Goal: Find specific page/section: Find specific page/section

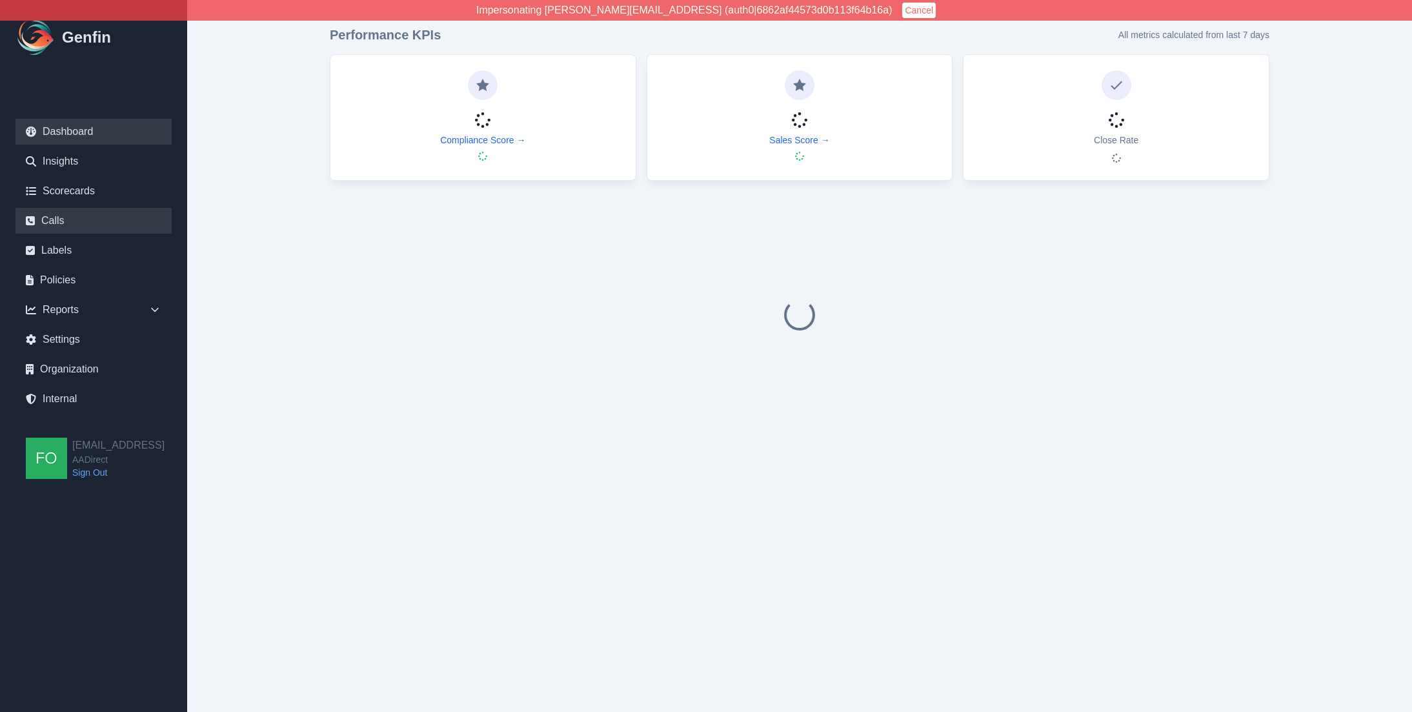
click at [82, 216] on link "Calls" at bounding box center [93, 221] width 156 height 26
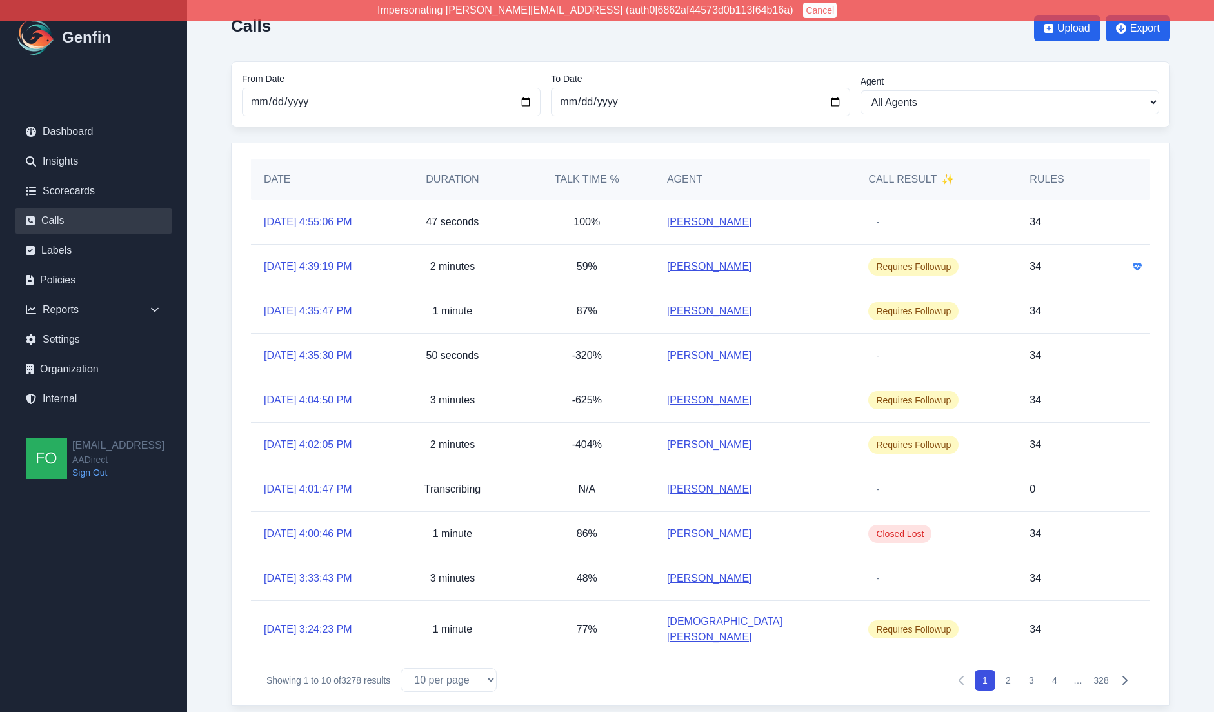
scroll to position [27, 0]
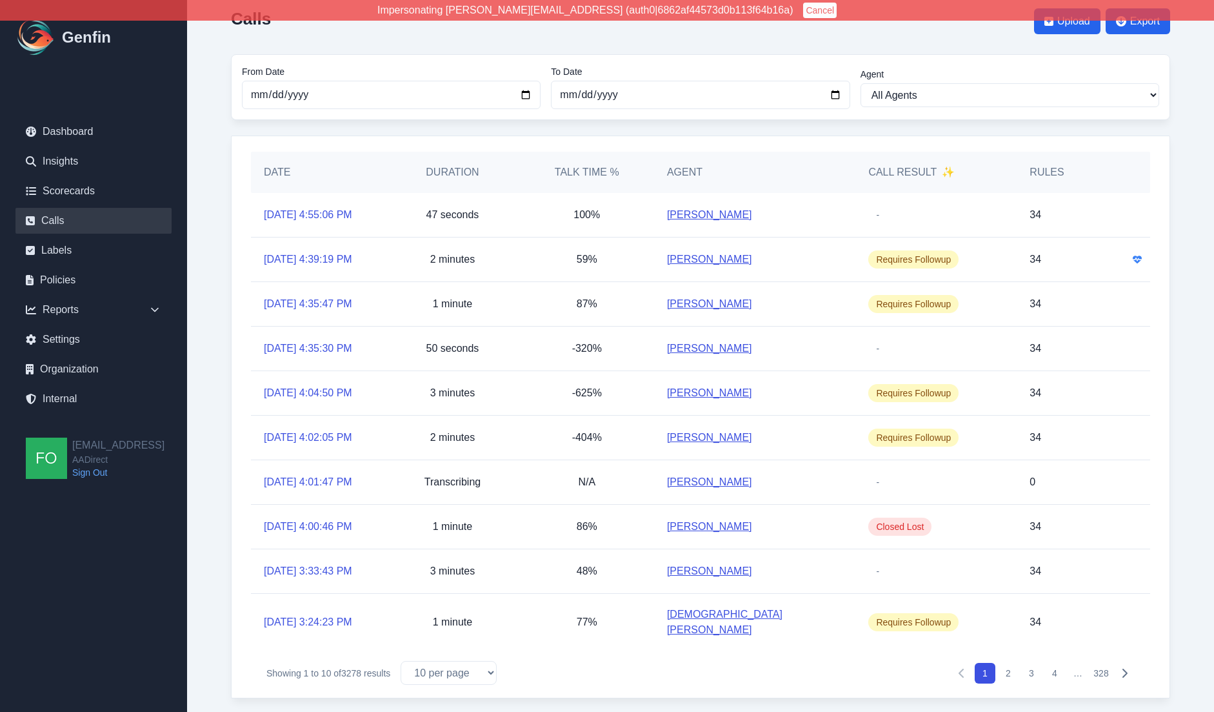
click at [1031, 663] on button "3" at bounding box center [1032, 673] width 21 height 21
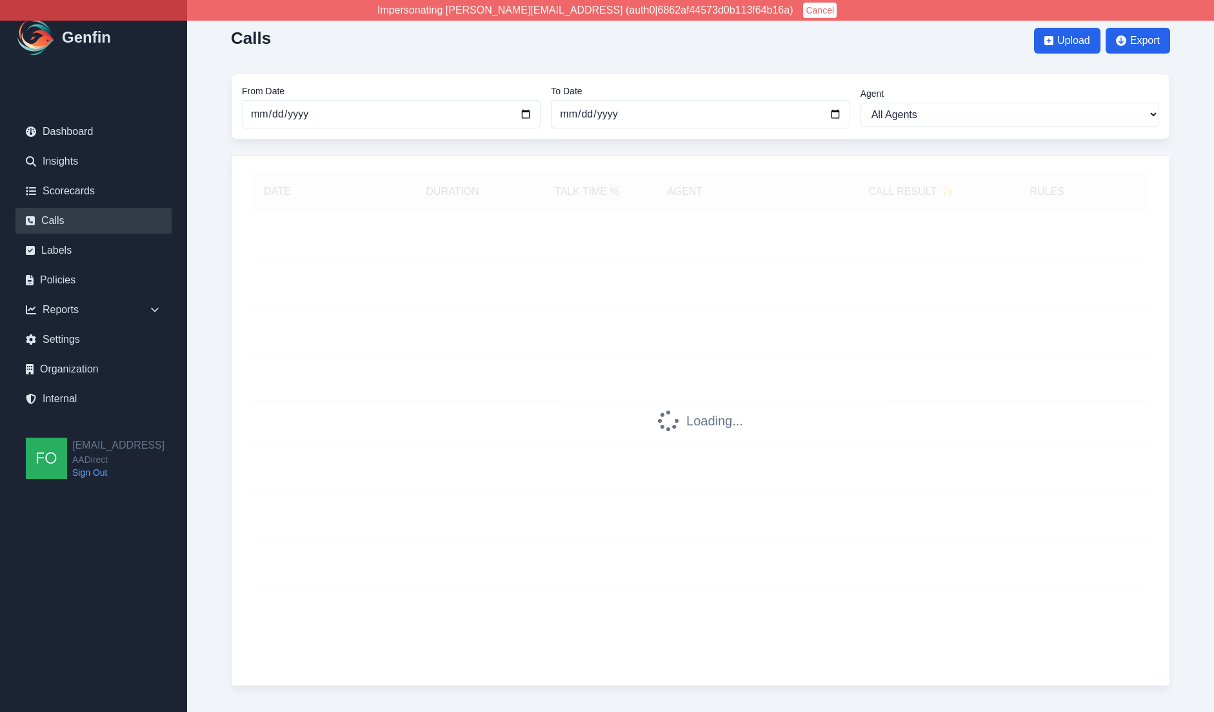
scroll to position [8, 0]
click at [219, 307] on div "Calls Upload Export From Date [DATE] To Date [DATE] Agent All Agents [PERSON_NA…" at bounding box center [700, 355] width 991 height 720
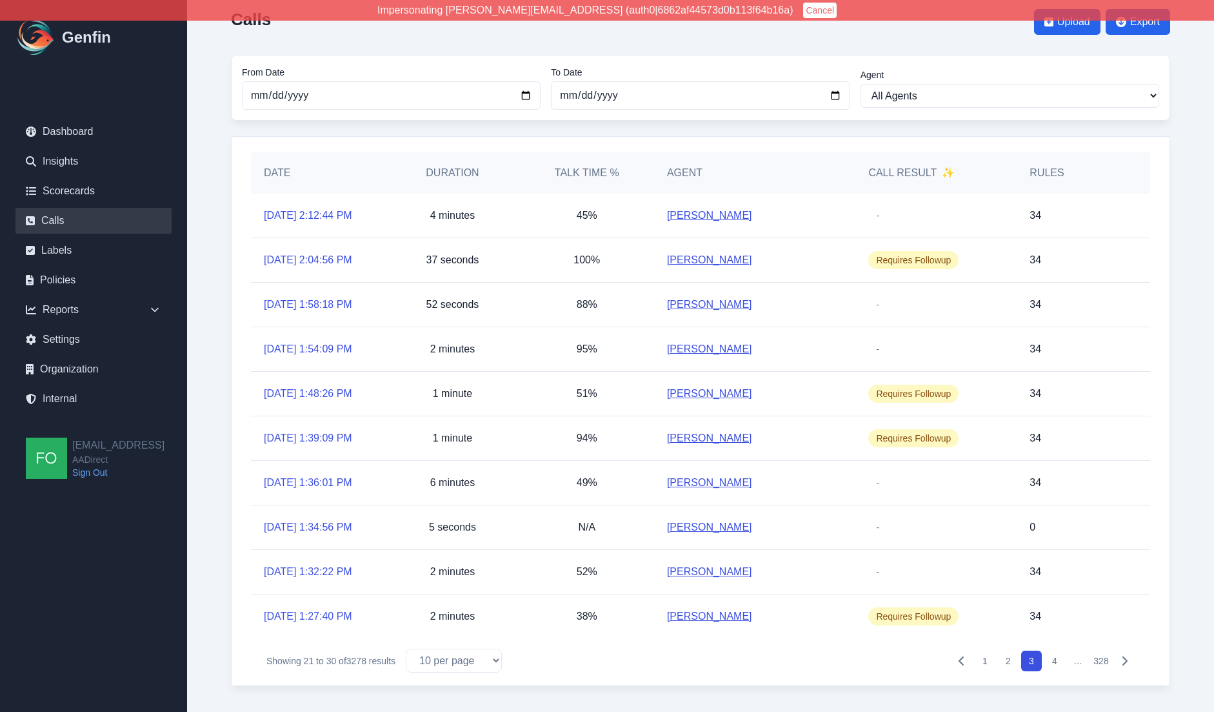
scroll to position [27, 0]
click at [1129, 658] on icon "Pagination" at bounding box center [1125, 661] width 10 height 10
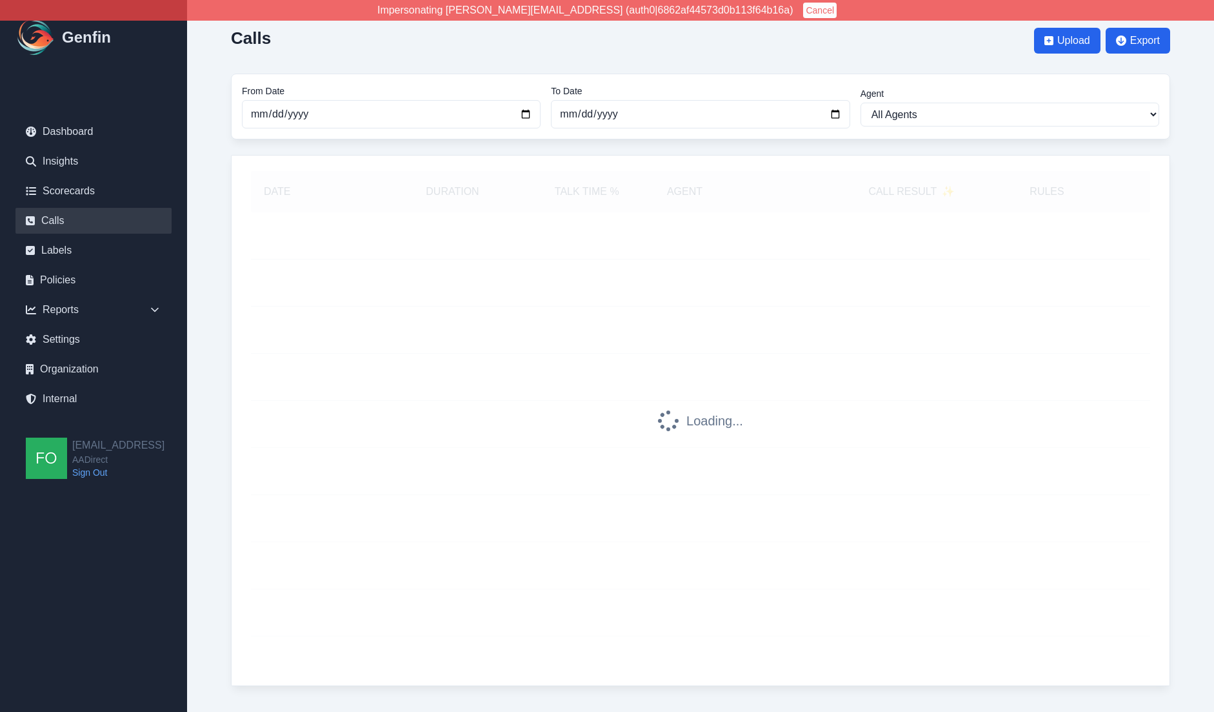
scroll to position [8, 0]
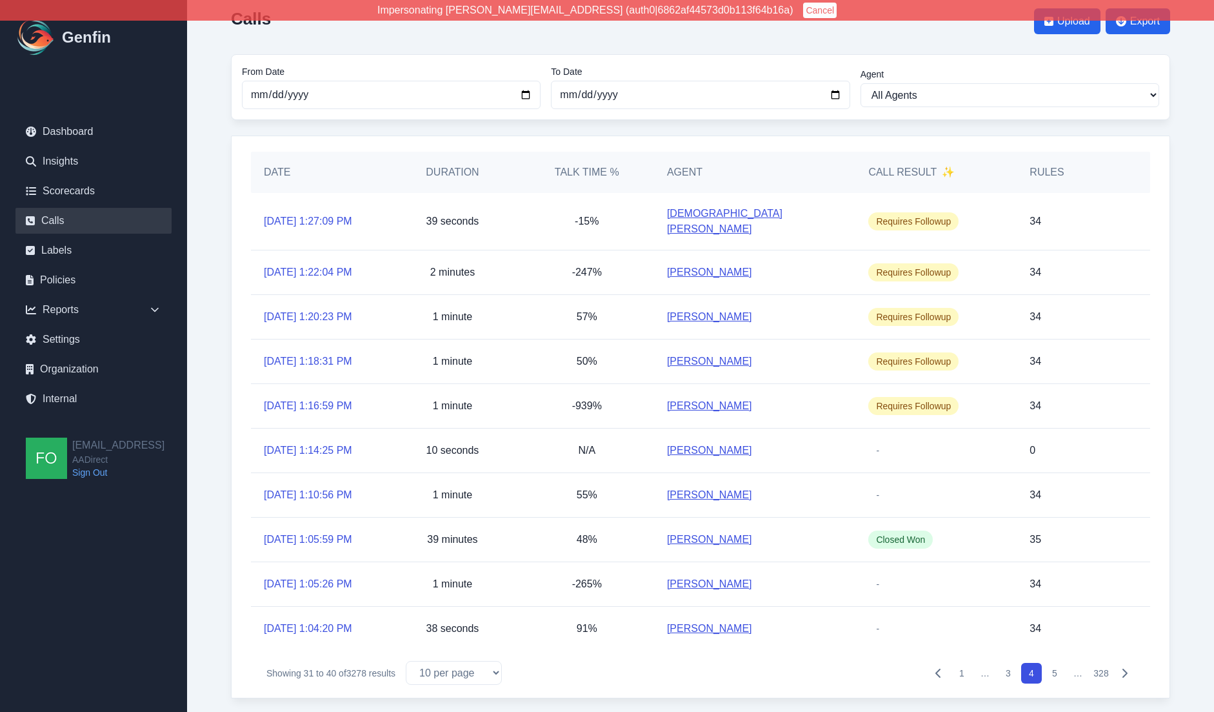
click at [1126, 668] on icon "Pagination" at bounding box center [1125, 673] width 10 height 10
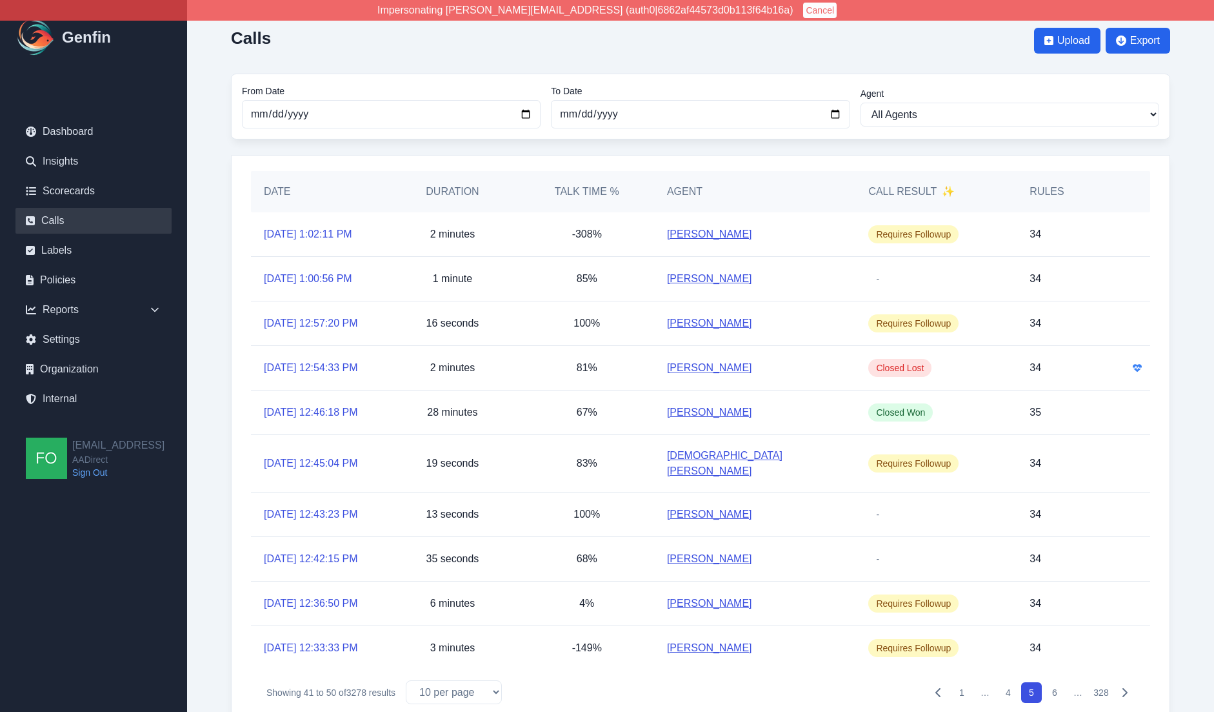
scroll to position [27, 0]
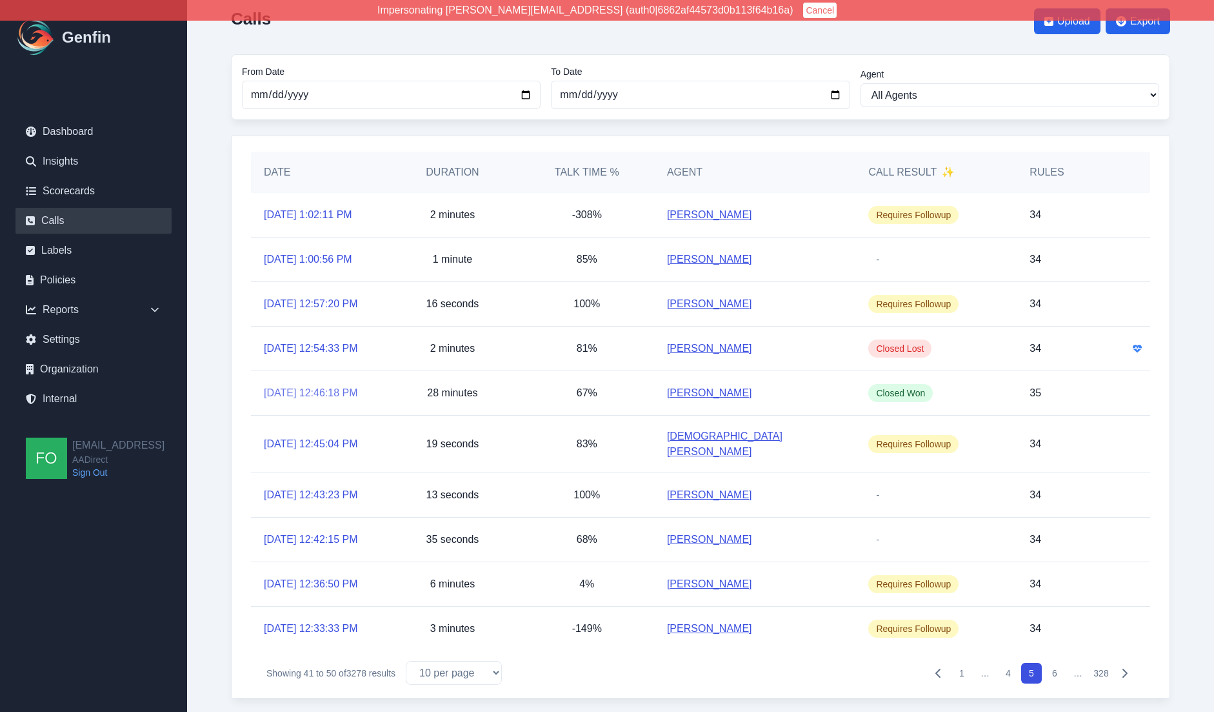
click at [301, 401] on link "[DATE] 12:46:18 PM" at bounding box center [311, 392] width 94 height 15
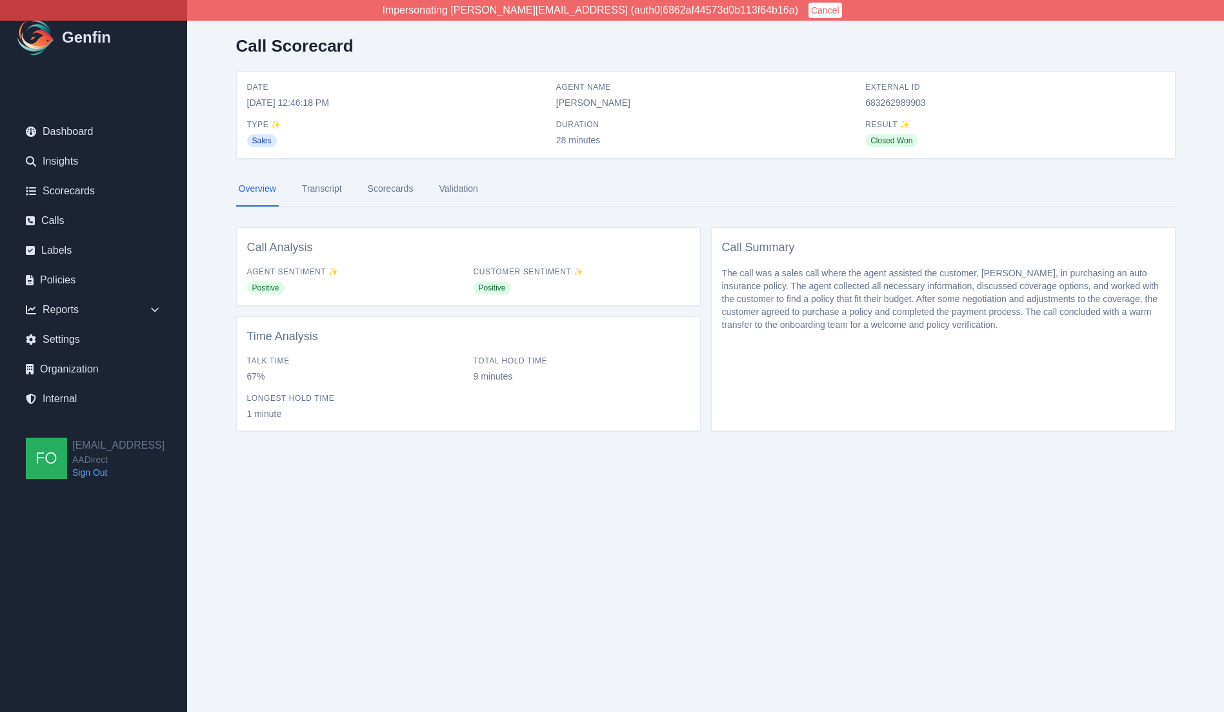
click at [874, 105] on span "683262989903" at bounding box center [1014, 102] width 299 height 13
copy span "683262989903"
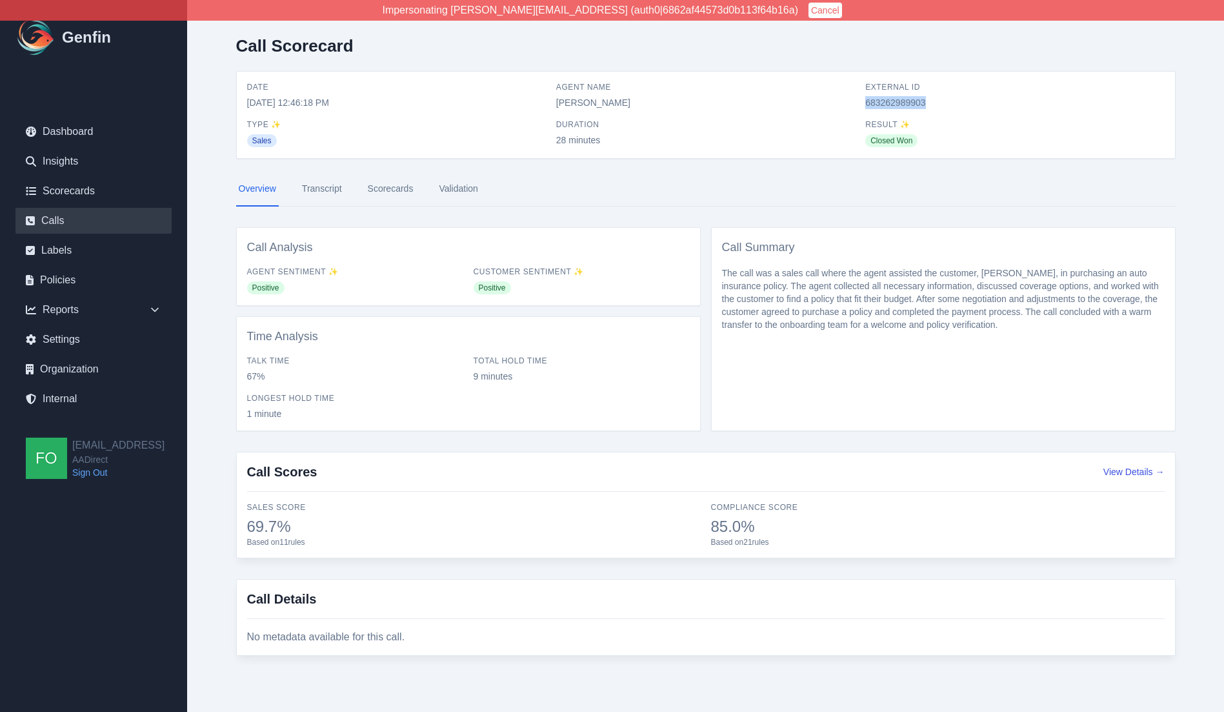
click at [50, 219] on link "Calls" at bounding box center [93, 221] width 156 height 26
click at [894, 99] on span "683263102100" at bounding box center [1014, 102] width 299 height 13
copy span "683263102100"
click at [66, 218] on link "Calls" at bounding box center [93, 221] width 156 height 26
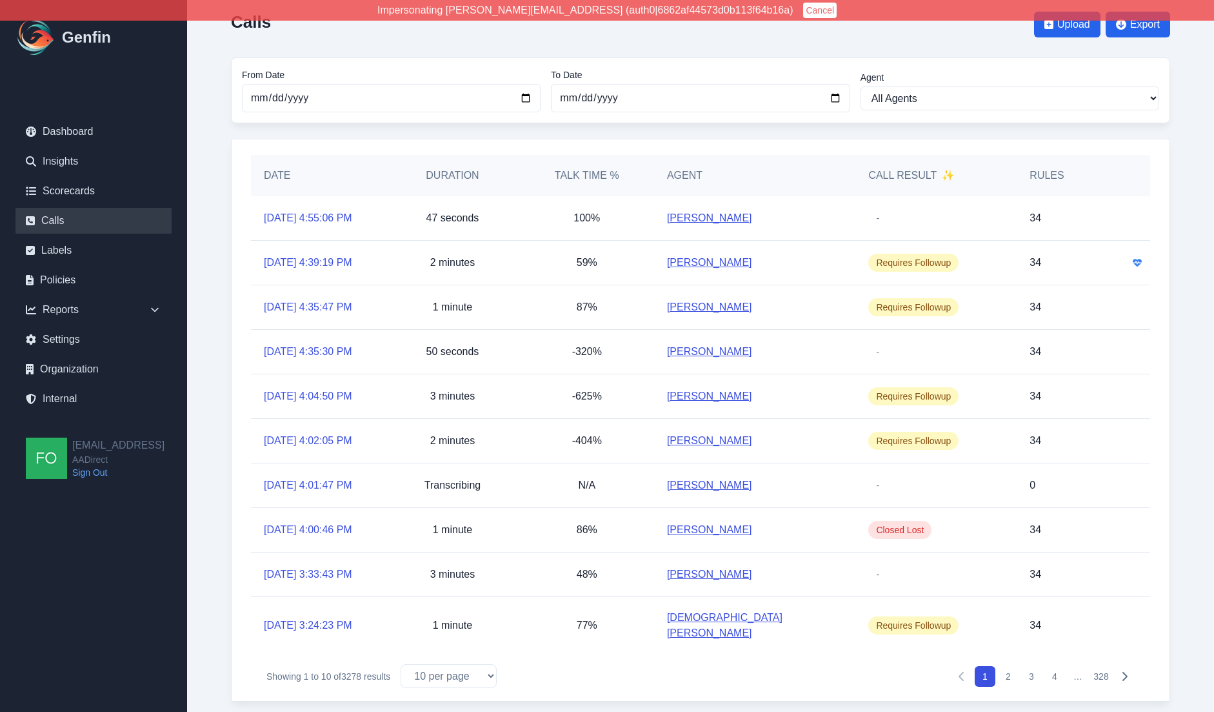
scroll to position [27, 0]
